Goal: Task Accomplishment & Management: Manage account settings

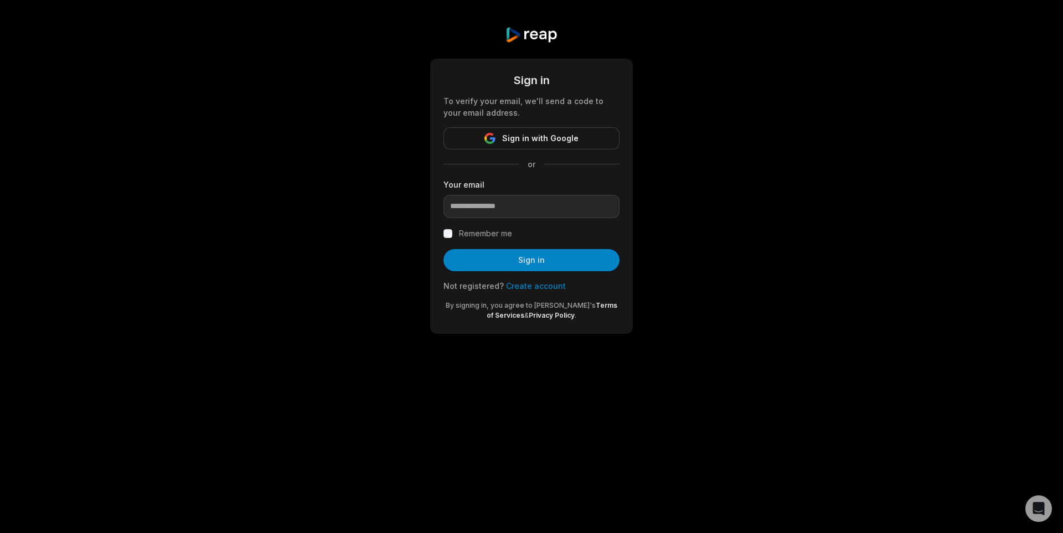
click at [527, 153] on form "Sign in To verify your email, we'll send a code to your email address. Sign in …" at bounding box center [531, 196] width 176 height 248
click at [535, 142] on span "Sign in with Google" at bounding box center [540, 138] width 76 height 13
